Goal: Transaction & Acquisition: Purchase product/service

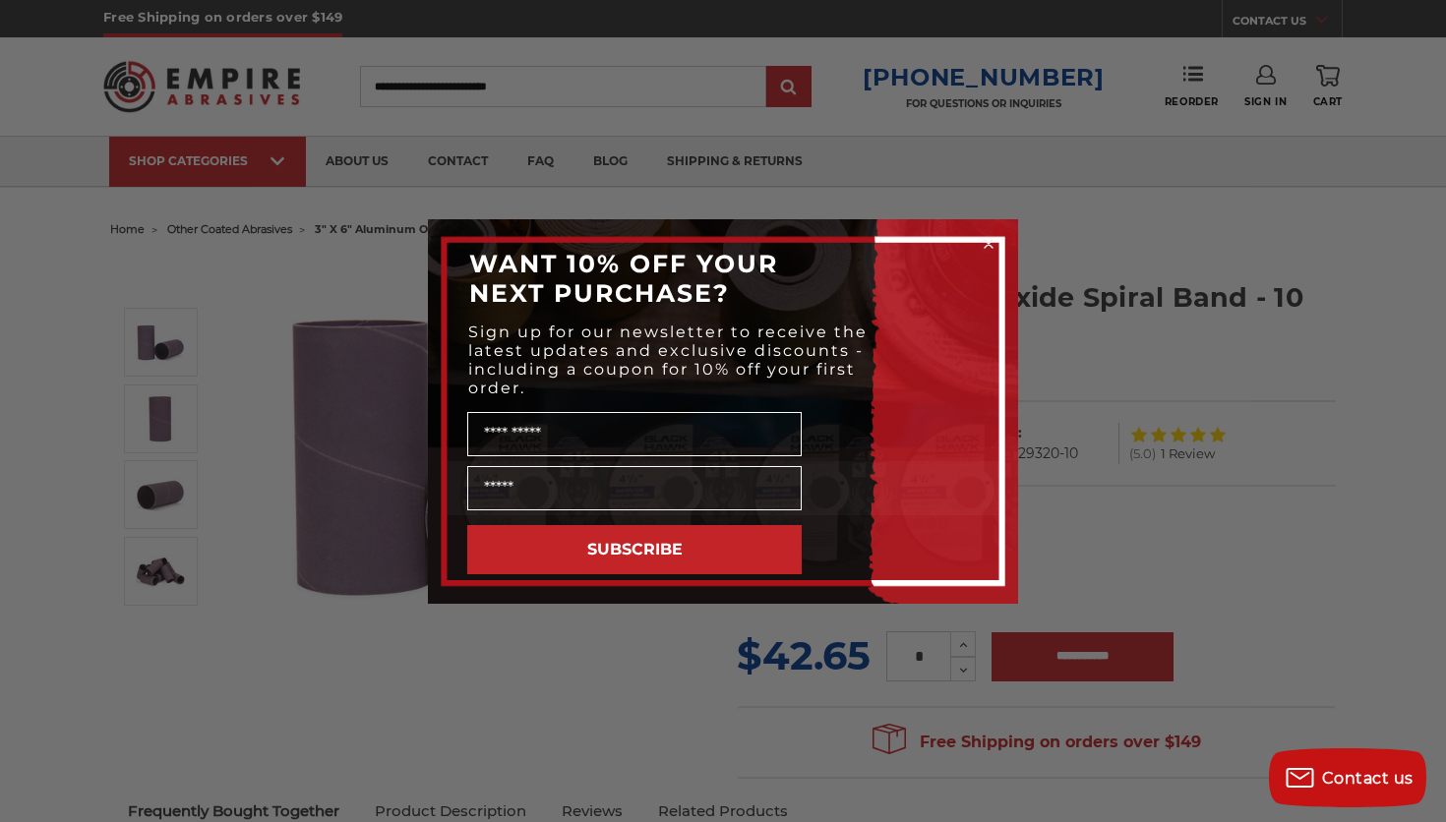
click at [260, 203] on div "Close dialog WANT 10% OFF YOUR NEXT PURCHASE? Sign up for our newsletter to rec…" at bounding box center [723, 411] width 1446 height 822
click at [980, 244] on circle "Close dialog" at bounding box center [988, 243] width 19 height 19
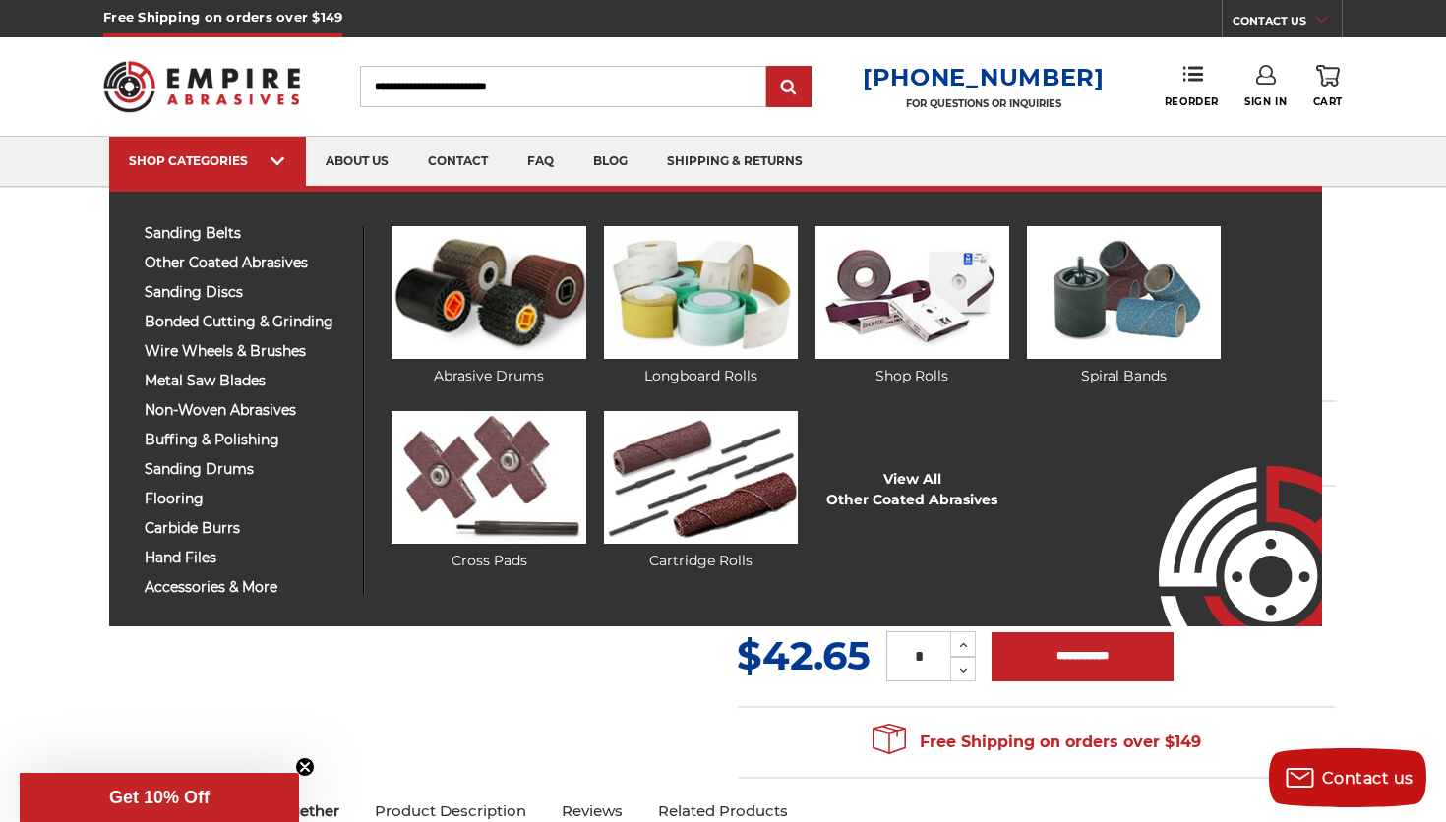
click at [1187, 276] on img at bounding box center [1124, 292] width 194 height 133
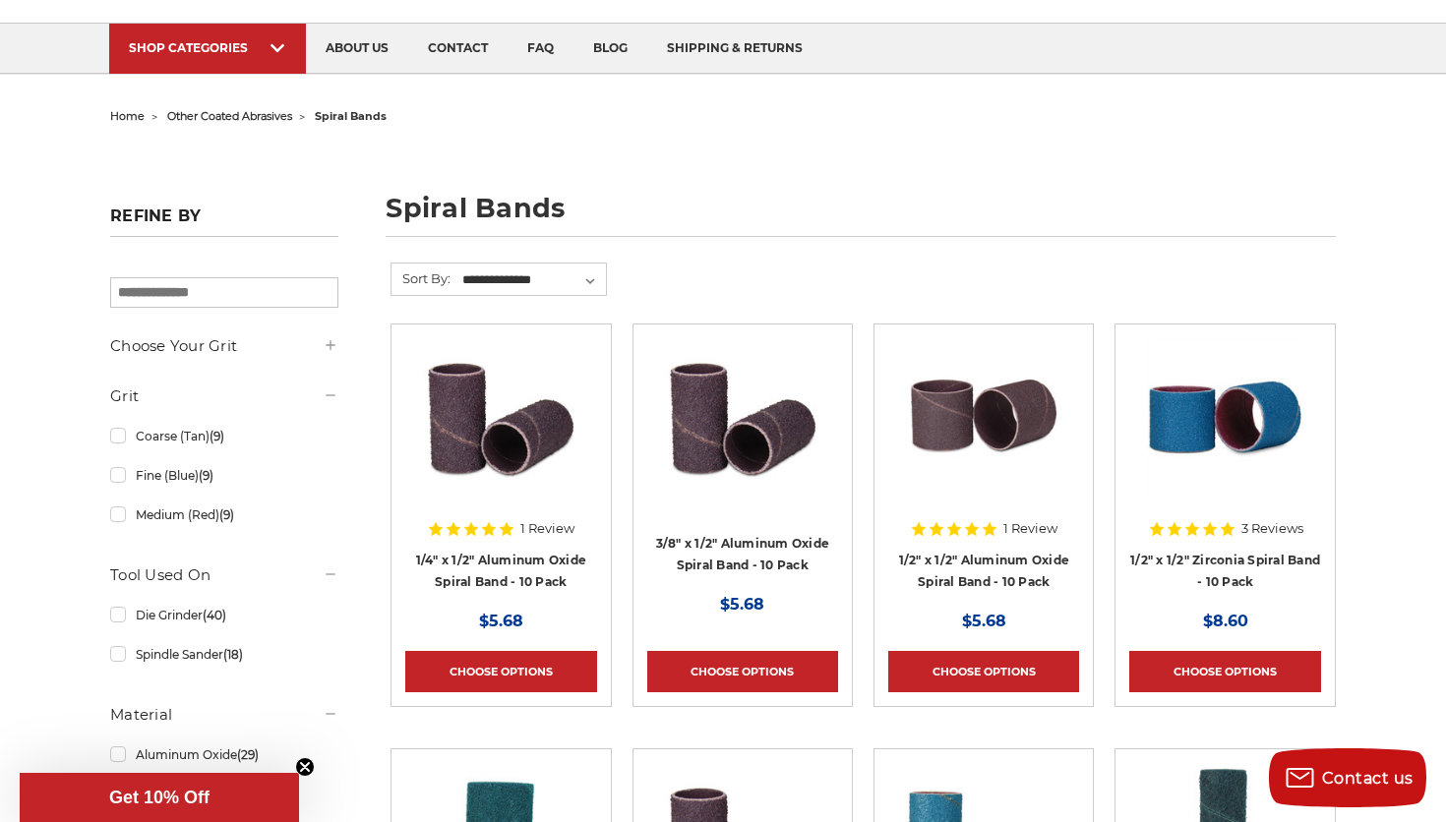
scroll to position [163, 0]
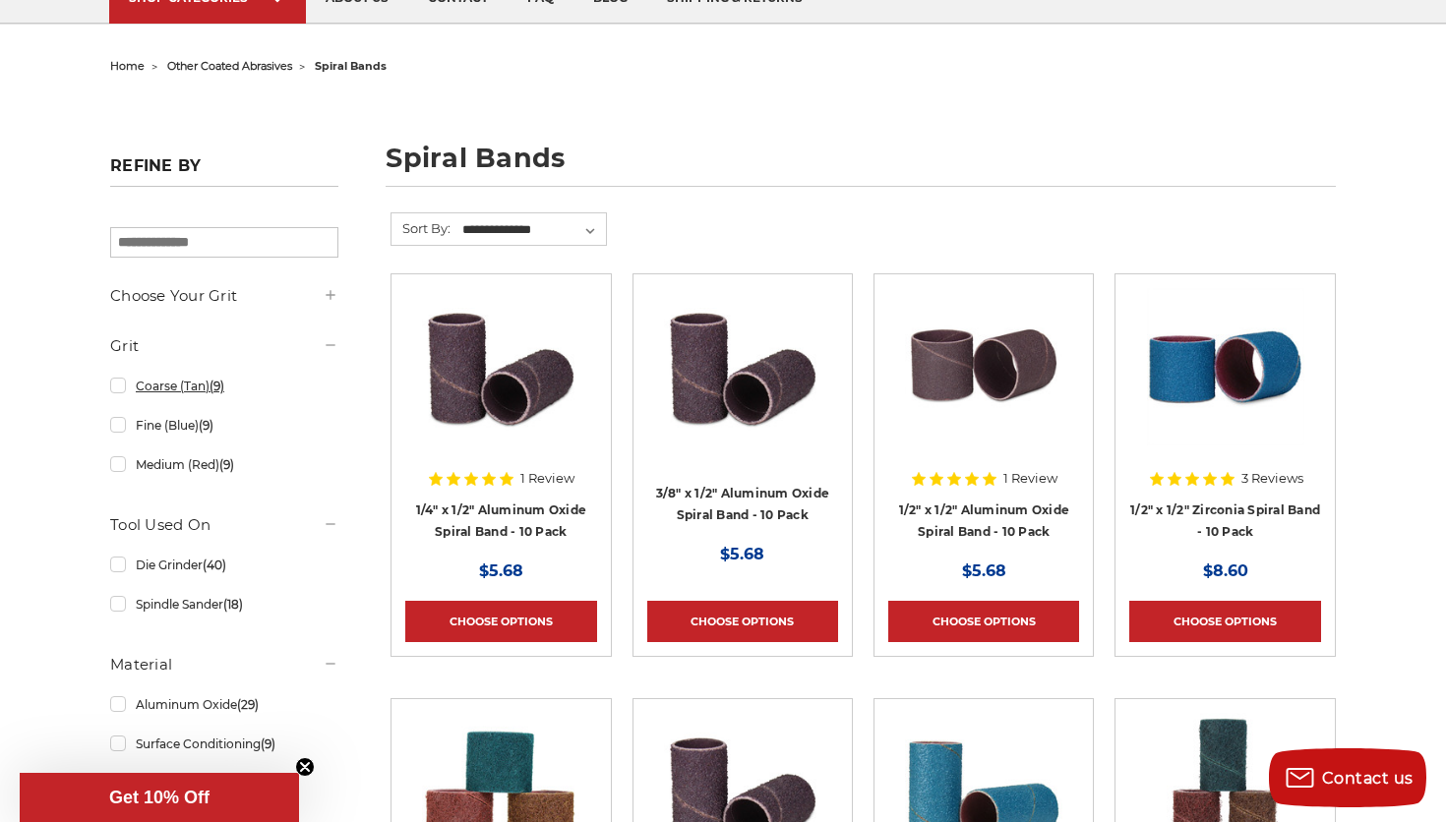
click at [162, 391] on link "Coarse (Tan) (9)" at bounding box center [224, 386] width 228 height 34
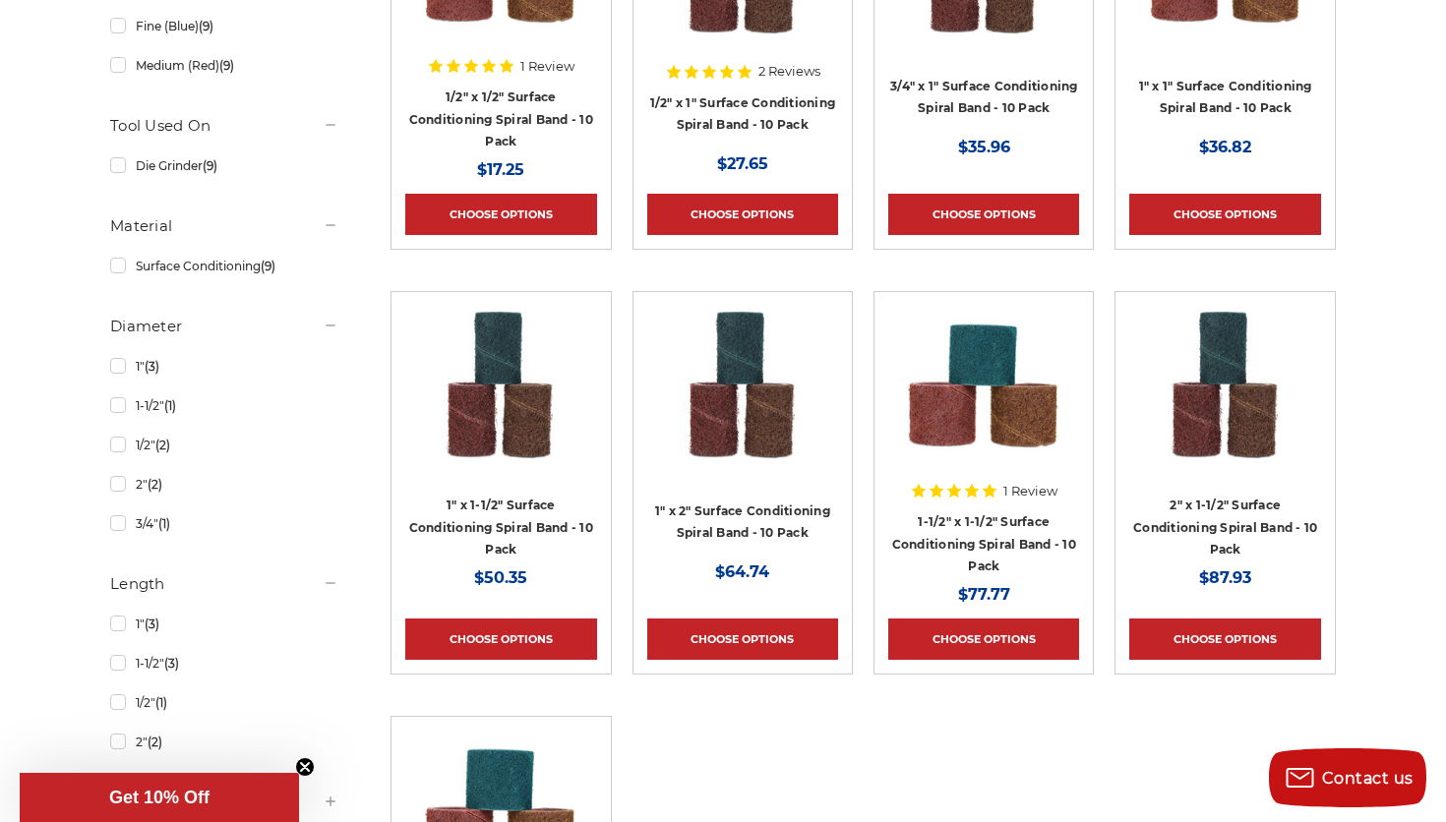
scroll to position [842, 0]
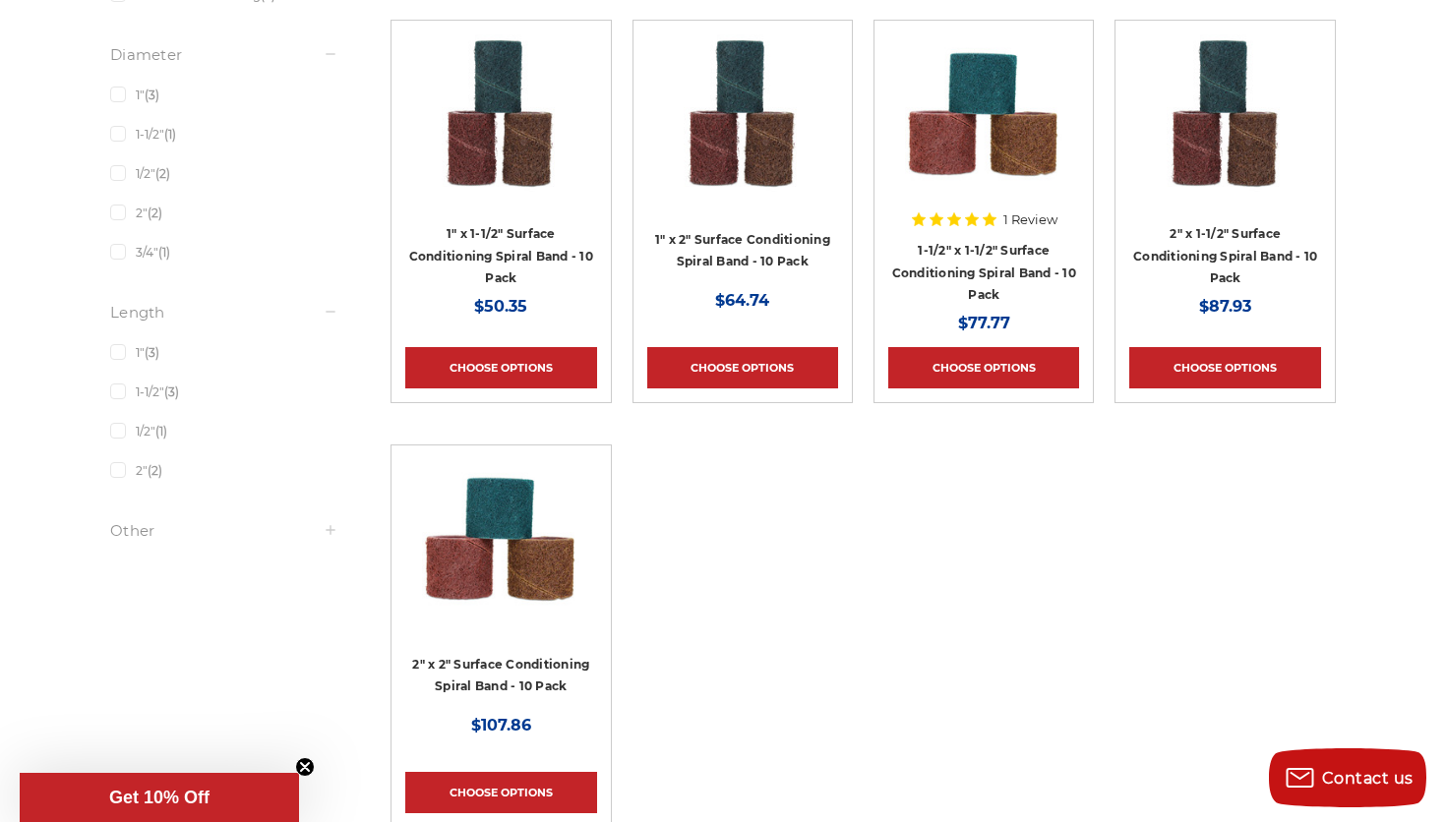
scroll to position [163, 0]
